Goal: Navigation & Orientation: Find specific page/section

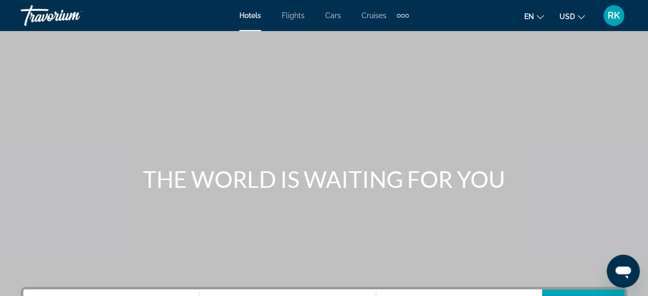
click at [379, 16] on span "Cruises" at bounding box center [374, 15] width 25 height 8
click at [261, 16] on span "Hotels" at bounding box center [250, 15] width 22 height 8
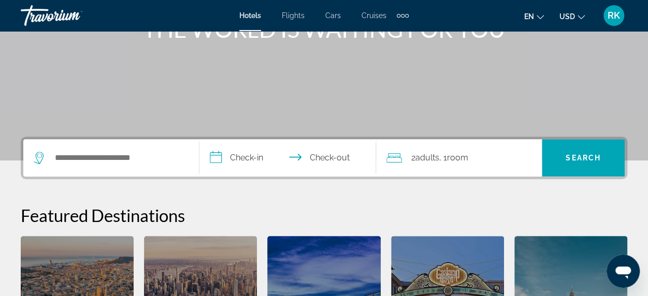
scroll to position [136, 0]
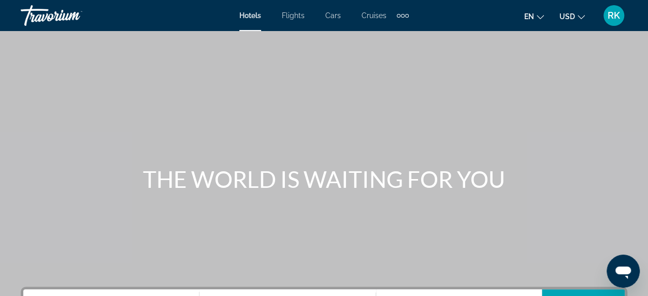
click at [402, 14] on div "Extra navigation items" at bounding box center [403, 16] width 4 height 4
click at [462, 10] on div "en English Español Français Italiano Português русский USD USD ($) MXN (Mex$) C…" at bounding box center [523, 16] width 208 height 22
